Goal: Obtain resource: Download file/media

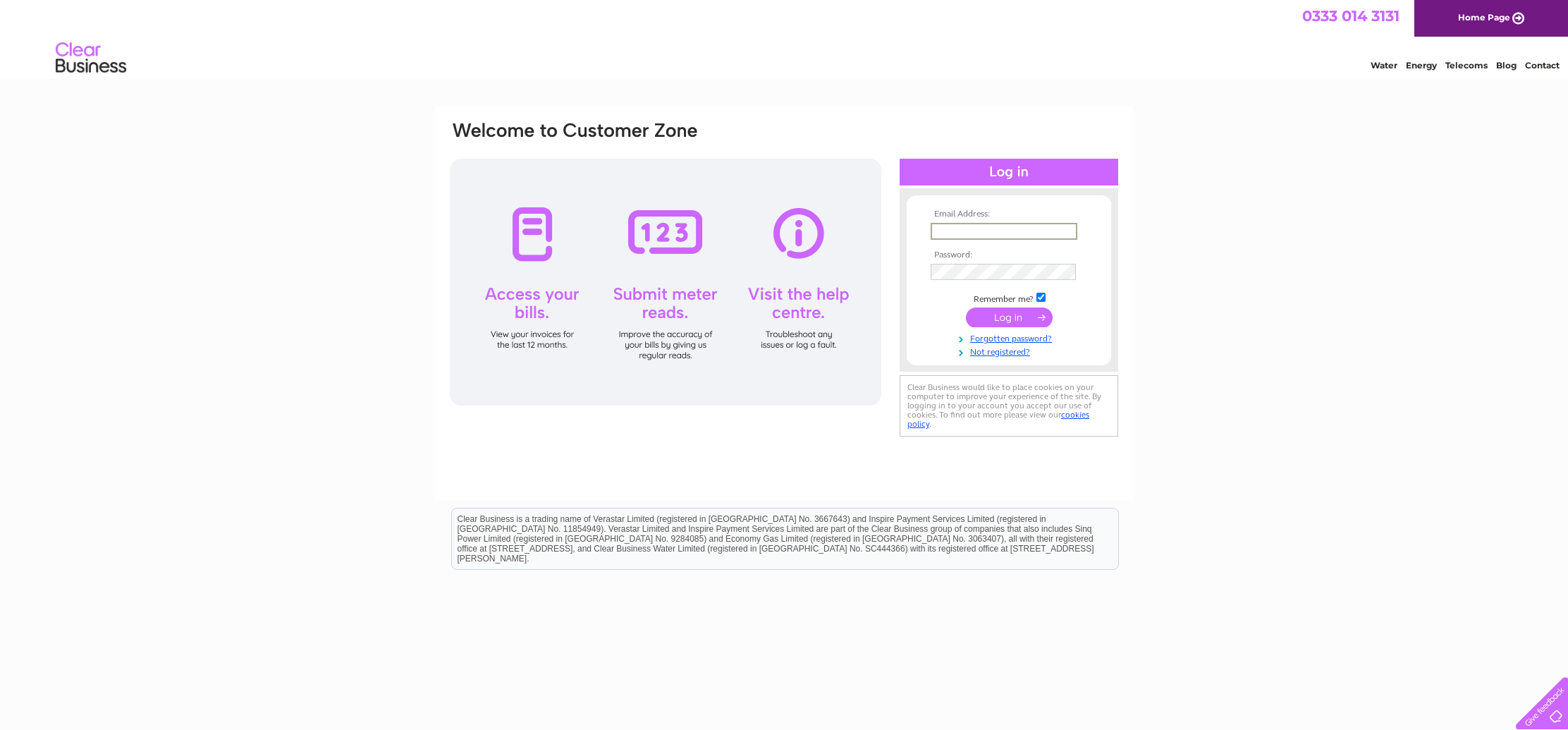
type input "[PERSON_NAME][EMAIL_ADDRESS][DOMAIN_NAME]"
click at [1003, 320] on input "submit" at bounding box center [1008, 316] width 87 height 20
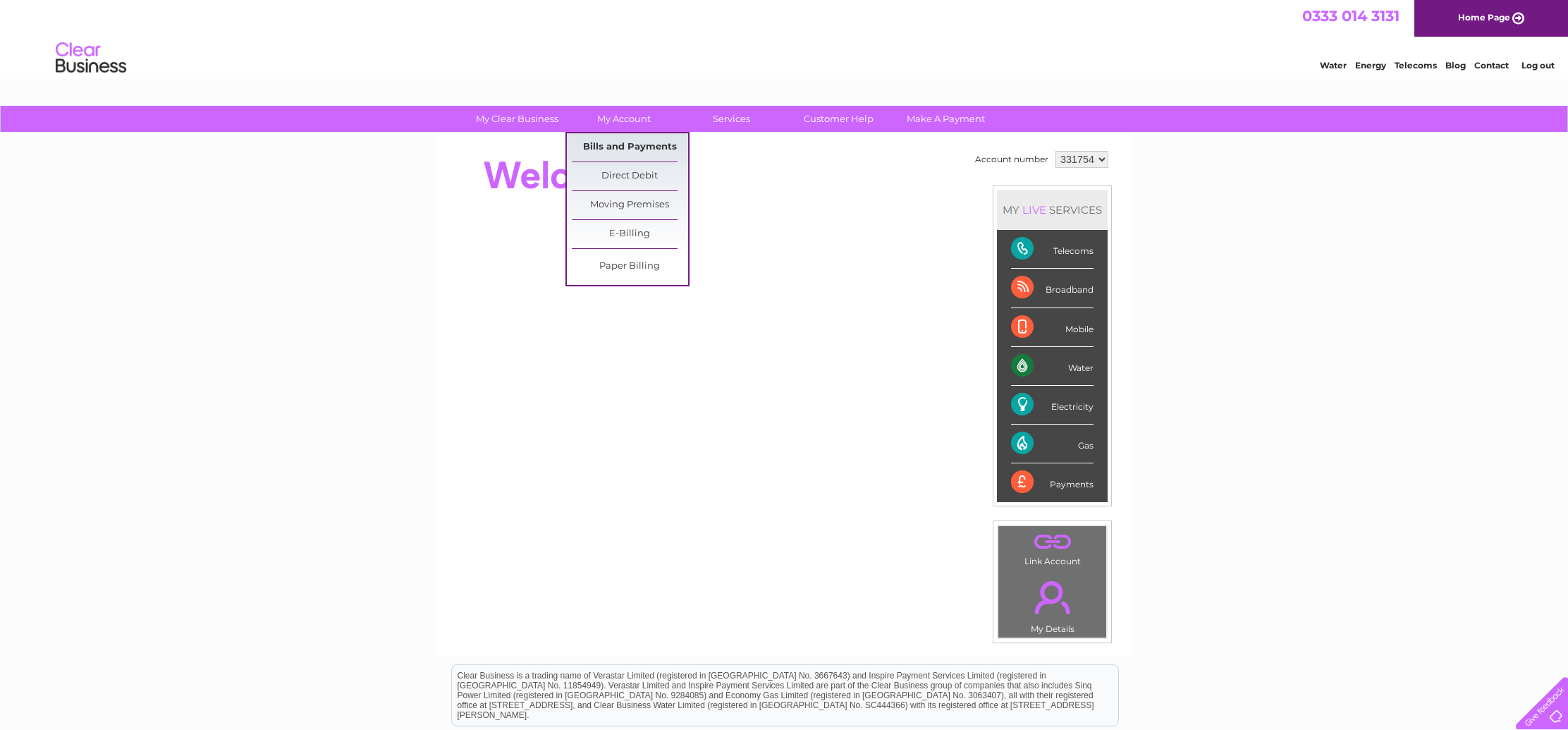
click at [621, 142] on link "Bills and Payments" at bounding box center [630, 147] width 116 height 29
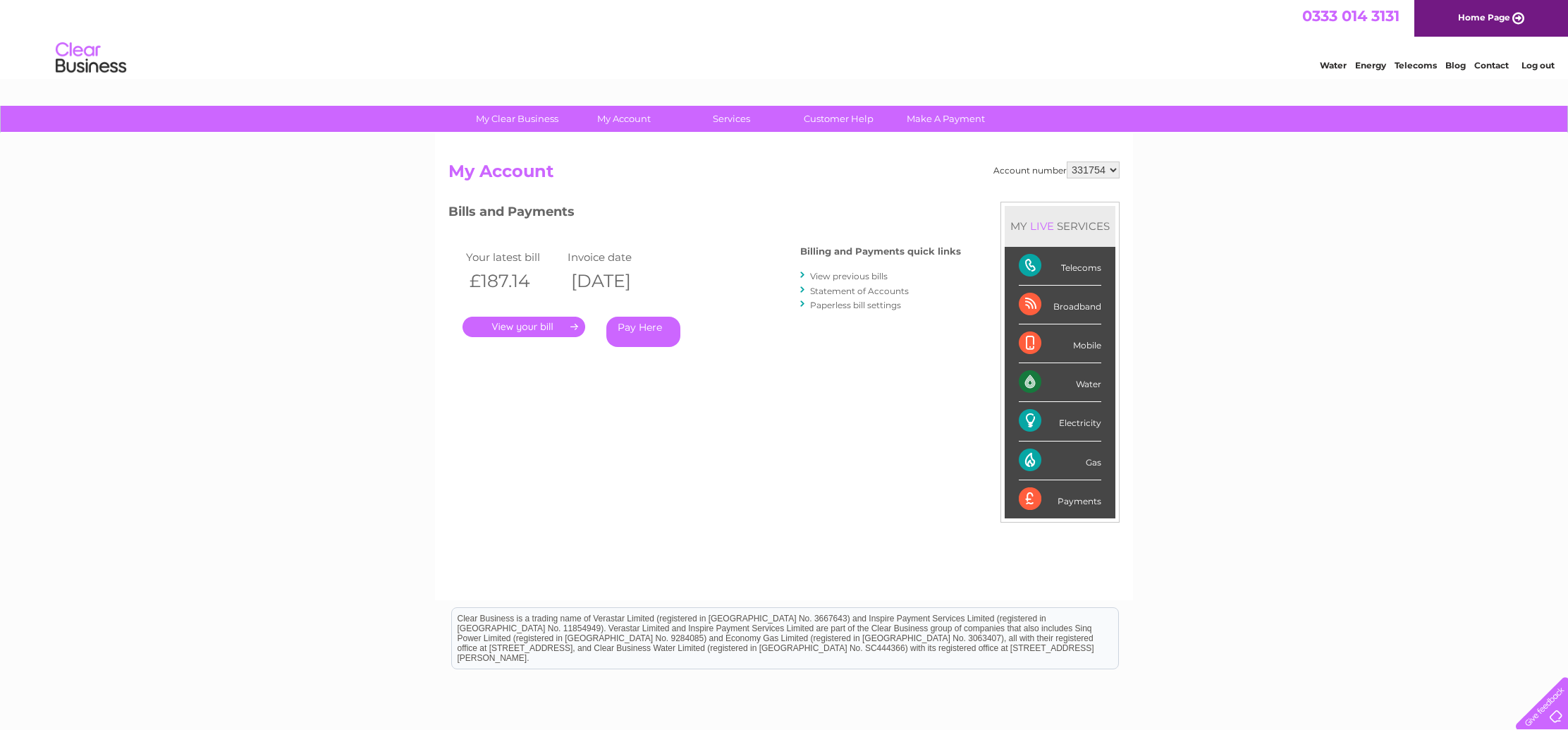
scroll to position [0, 1]
click at [553, 324] on link "." at bounding box center [523, 326] width 122 height 21
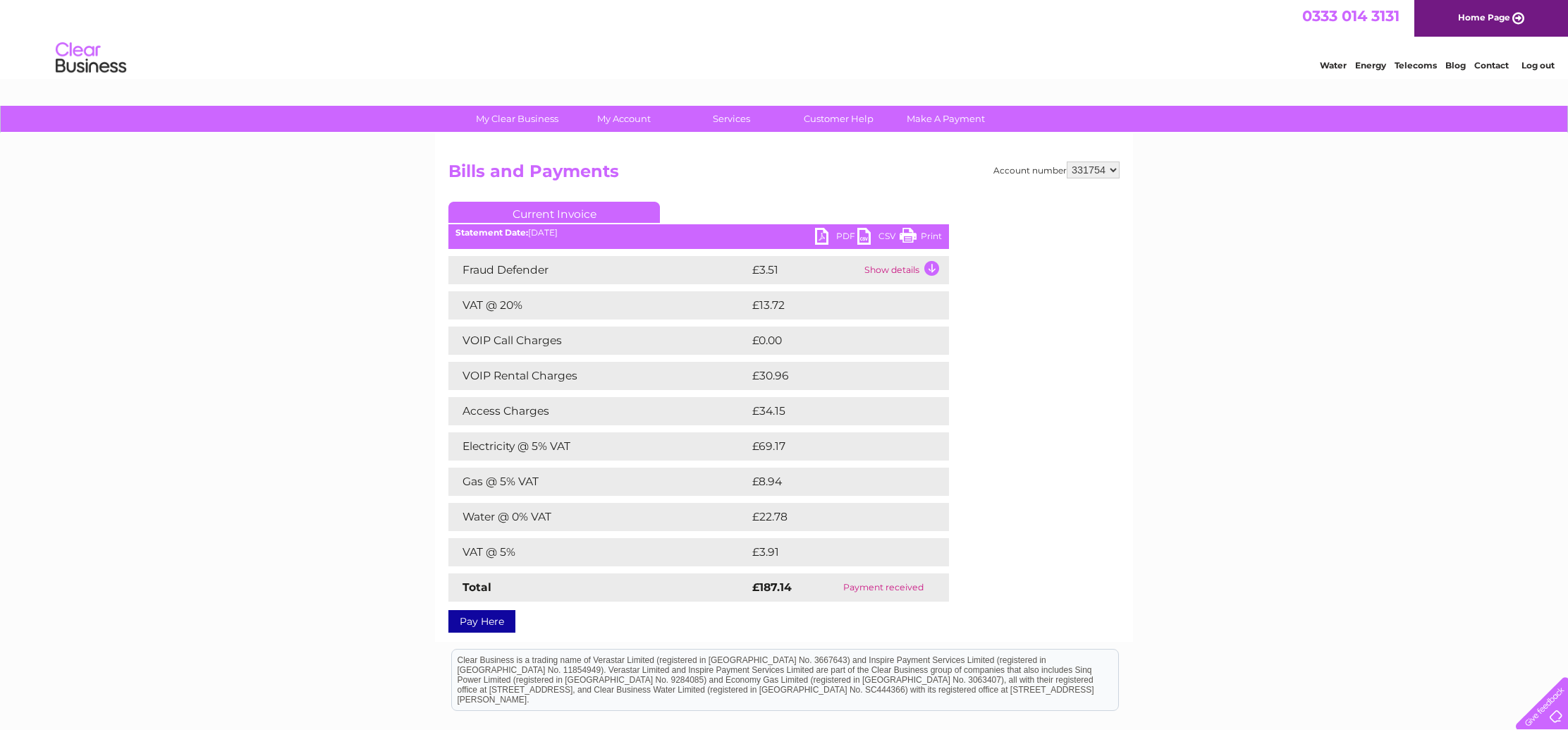
click at [840, 235] on link "PDF" at bounding box center [836, 238] width 42 height 21
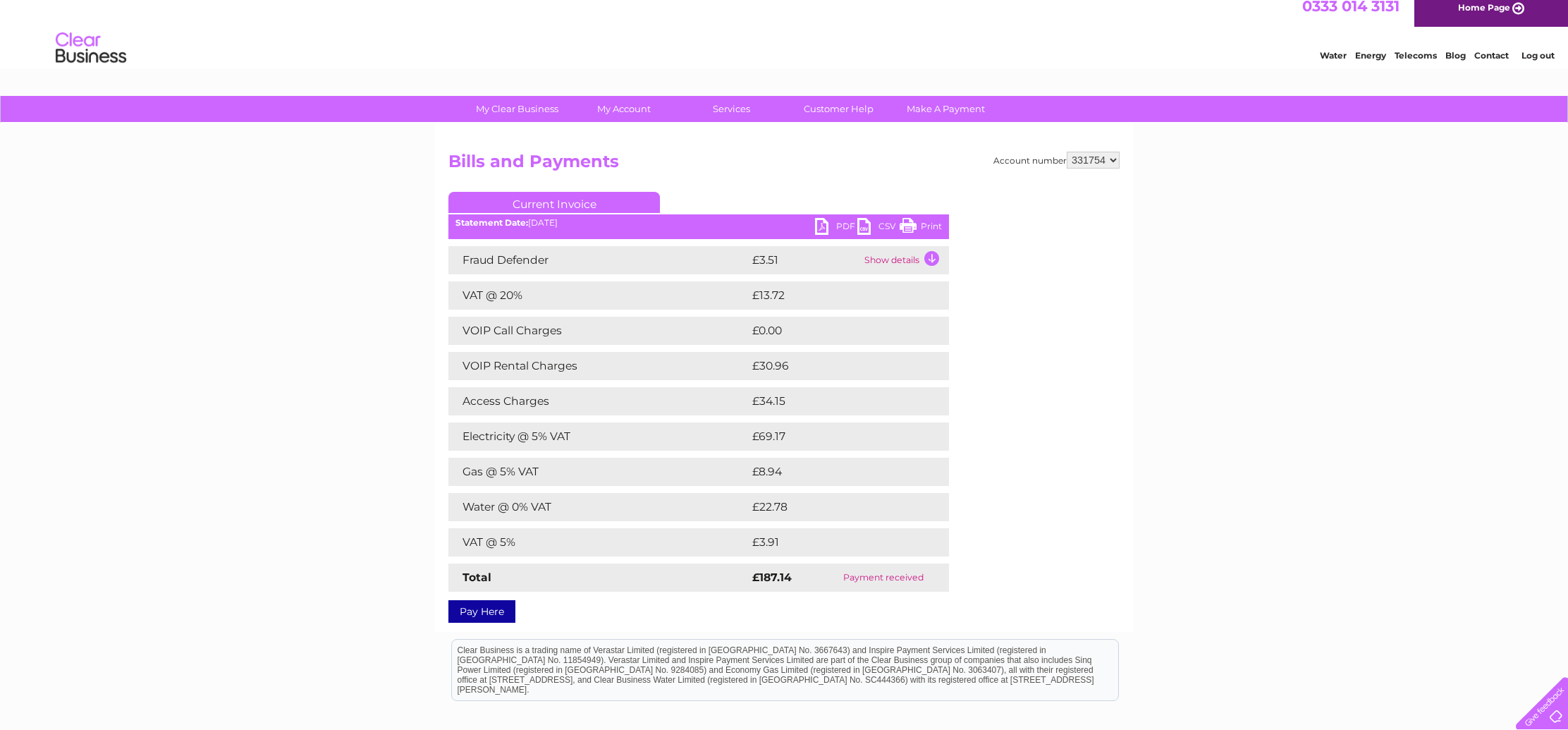
scroll to position [12, 0]
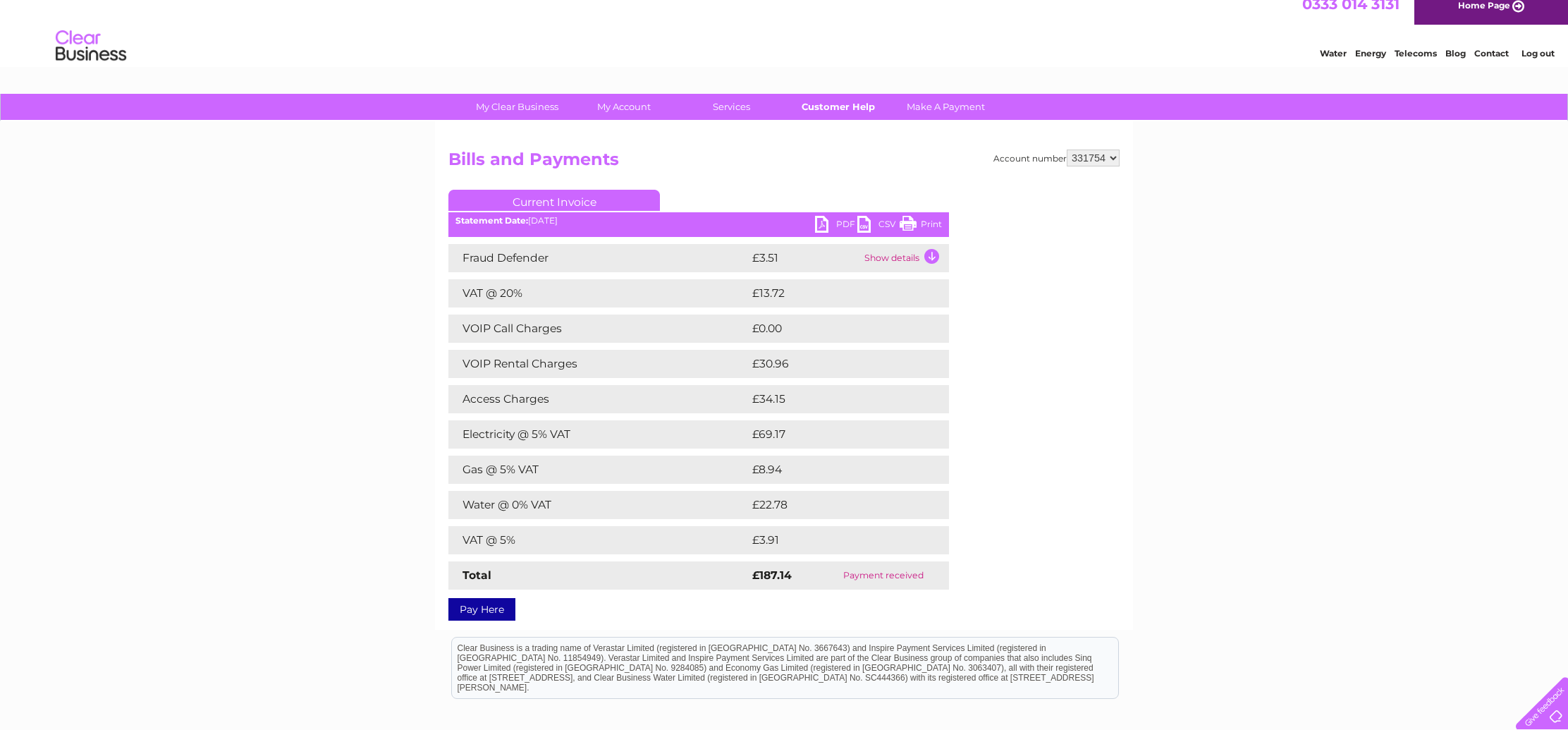
click at [823, 108] on link "Customer Help" at bounding box center [838, 106] width 116 height 26
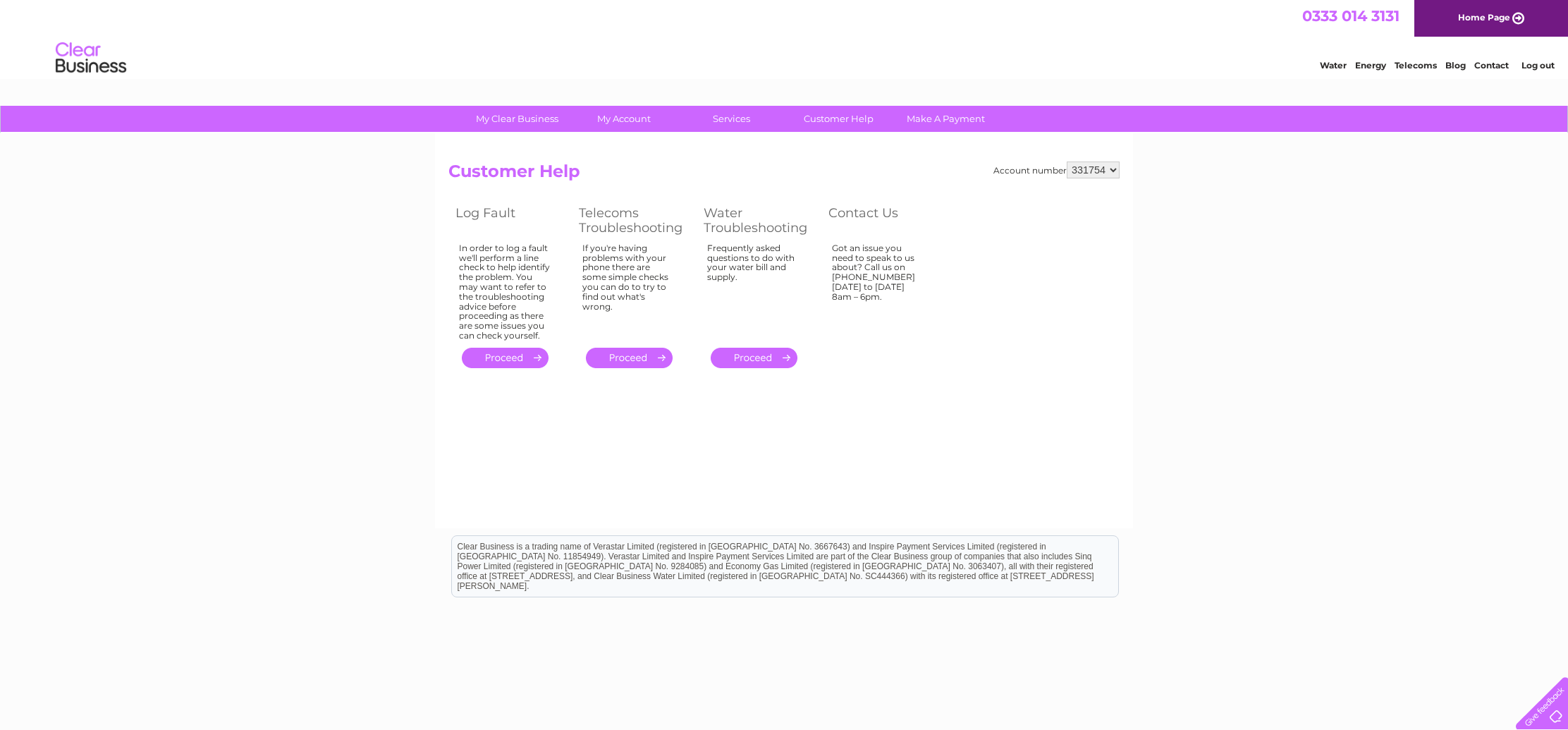
click at [1539, 718] on div at bounding box center [1539, 701] width 58 height 58
click at [1138, 366] on div "My Clear Business Login Details My Details My Preferences Link Account My Accou…" at bounding box center [784, 437] width 1568 height 664
